Goal: Transaction & Acquisition: Purchase product/service

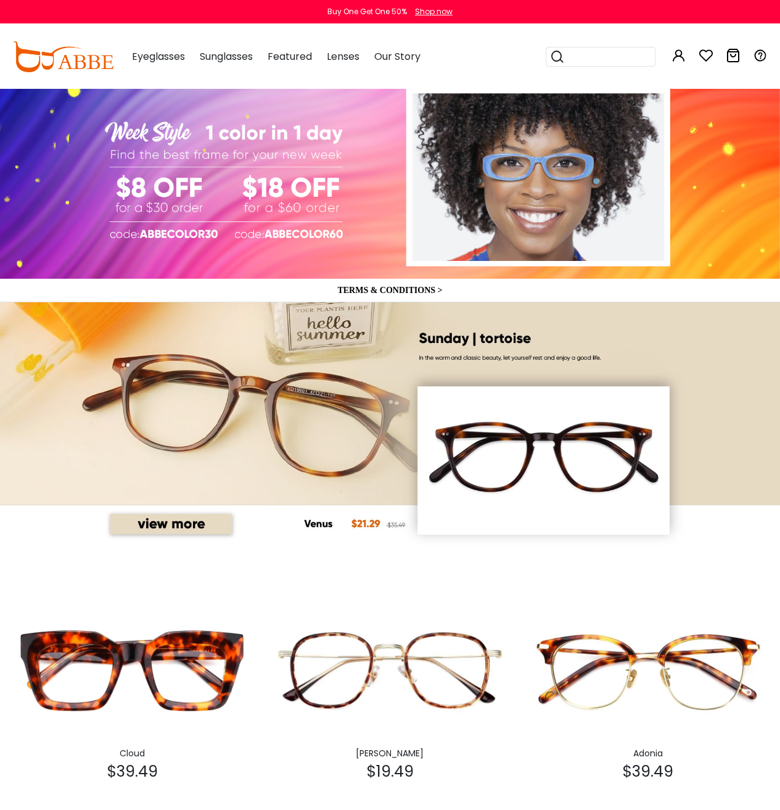
click at [290, 685] on img at bounding box center [389, 670] width 245 height 123
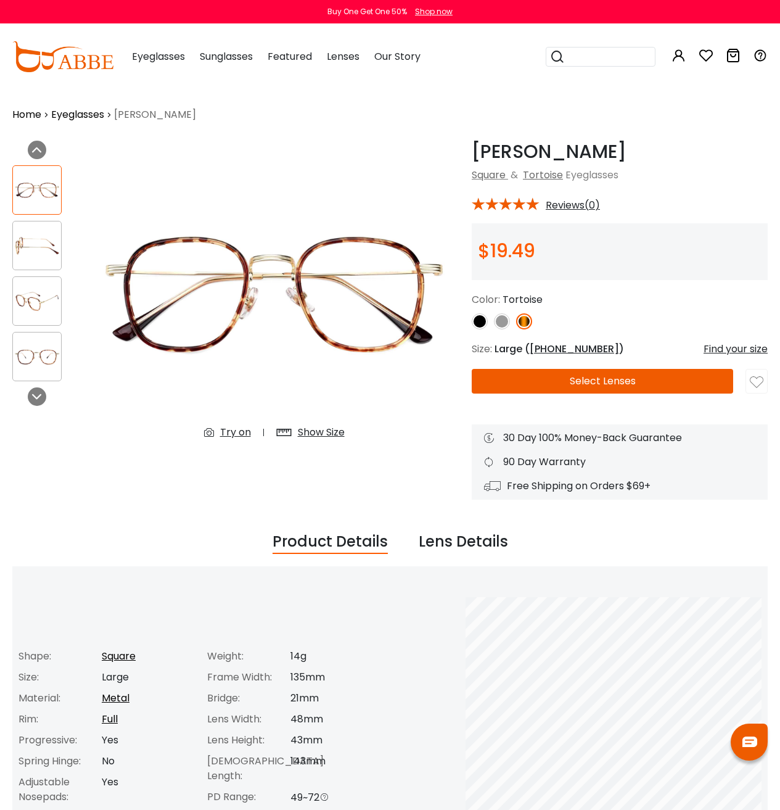
click at [46, 297] on img at bounding box center [37, 301] width 48 height 24
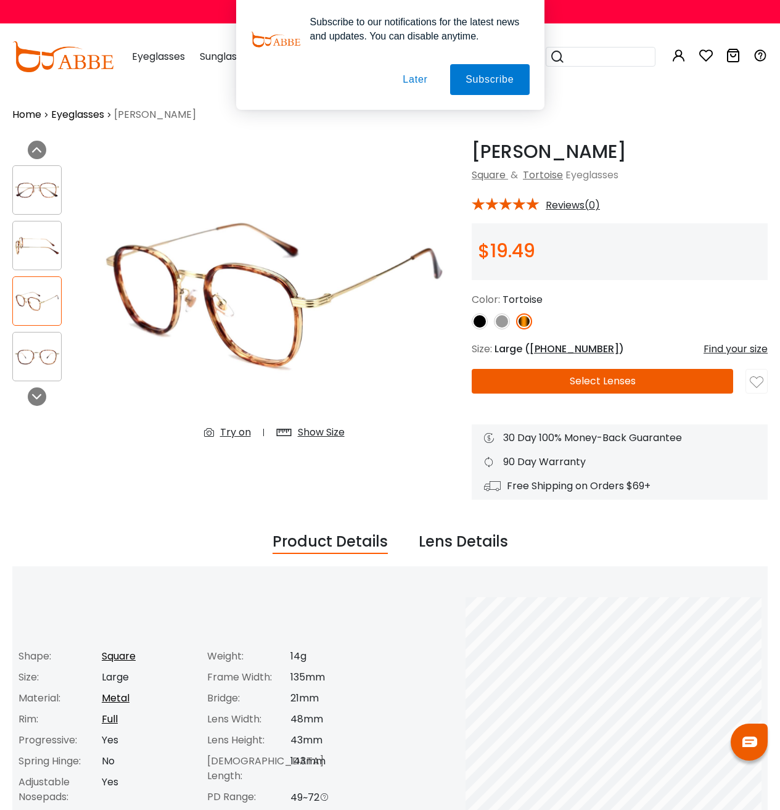
click at [498, 317] on img at bounding box center [502, 321] width 16 height 16
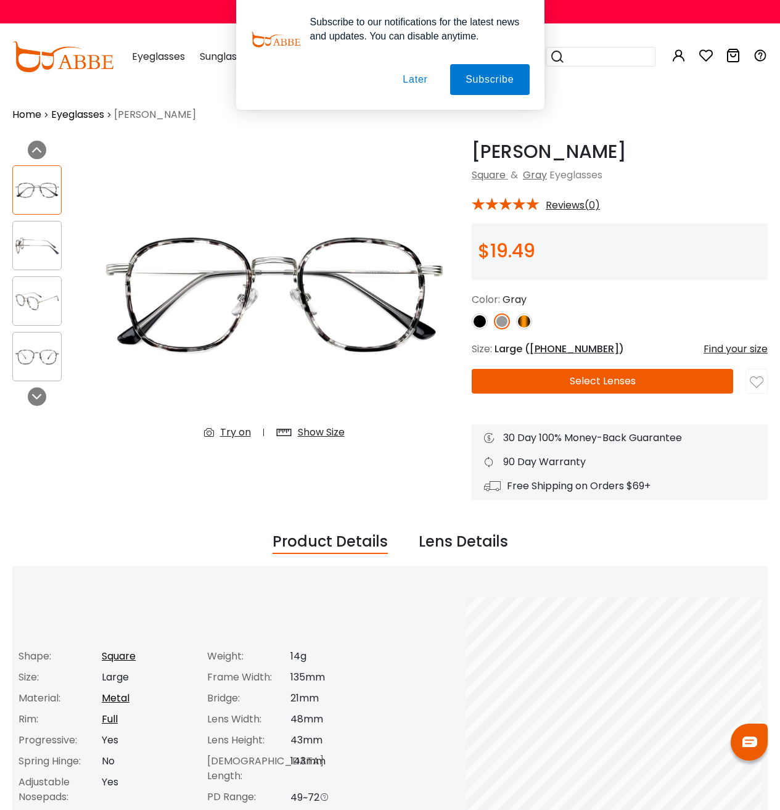
click at [482, 323] on img at bounding box center [480, 321] width 16 height 16
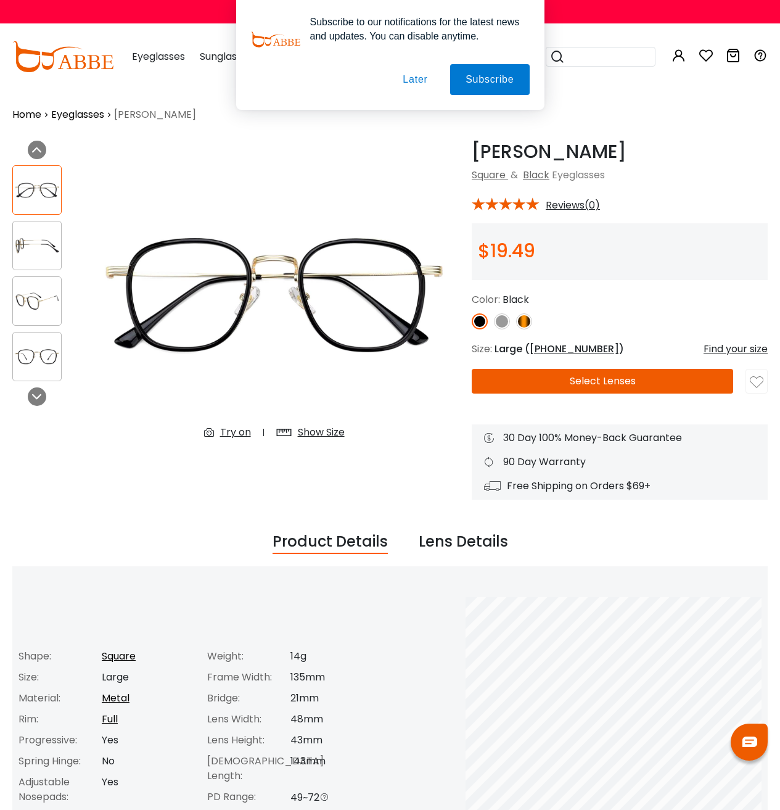
click at [39, 289] on img at bounding box center [37, 301] width 48 height 24
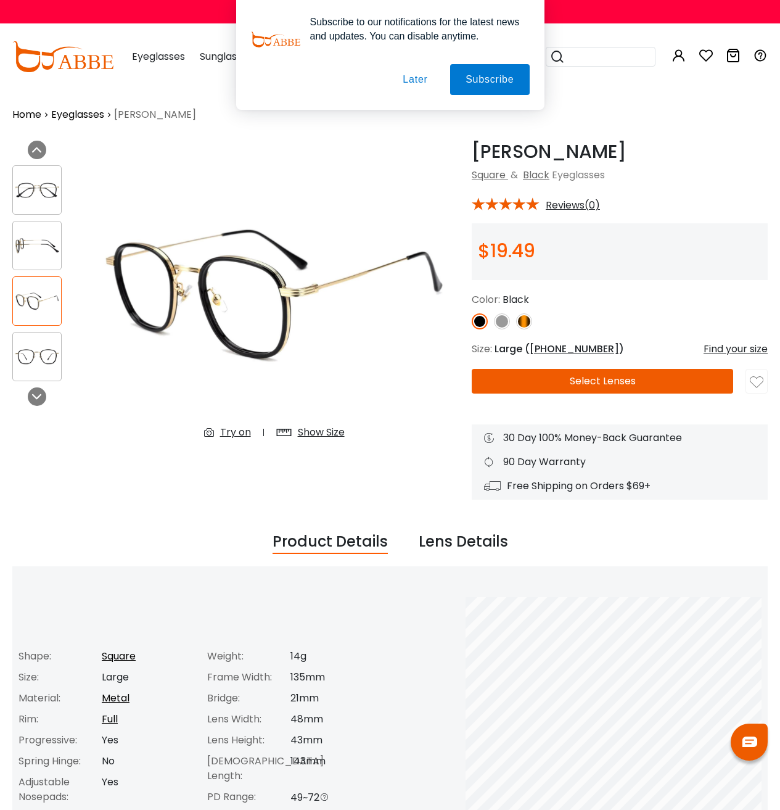
click at [28, 361] on img at bounding box center [37, 357] width 48 height 24
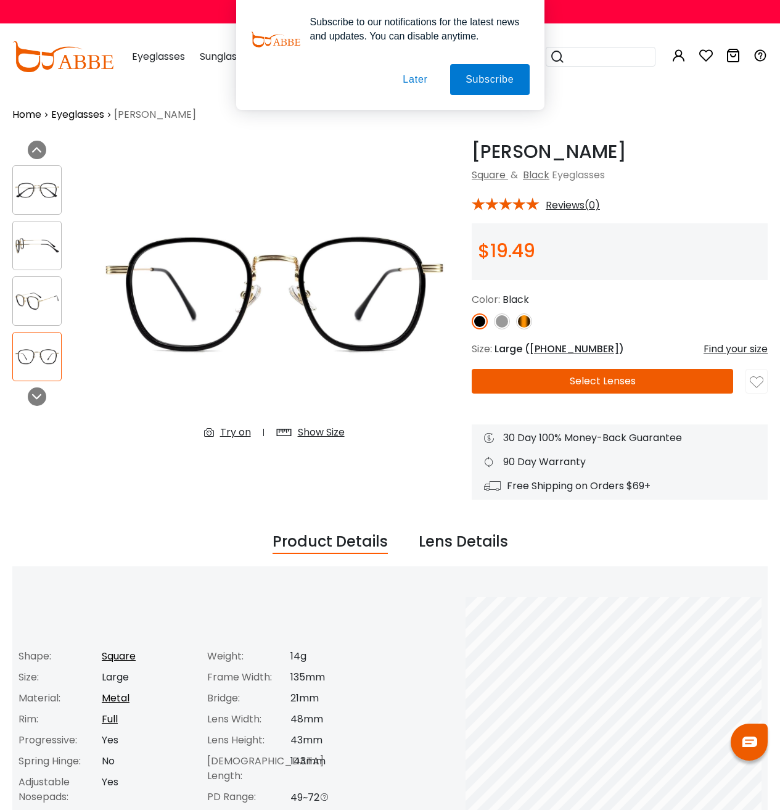
click at [41, 260] on div at bounding box center [36, 245] width 49 height 49
